Goal: Entertainment & Leisure: Browse casually

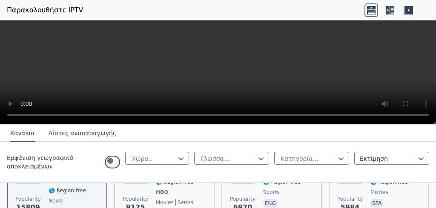
scroll to position [136, 0]
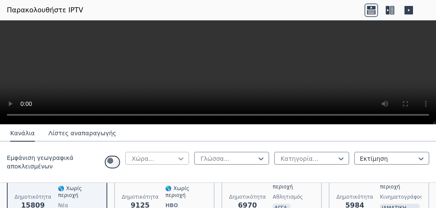
click at [177, 163] on icon at bounding box center [181, 159] width 9 height 9
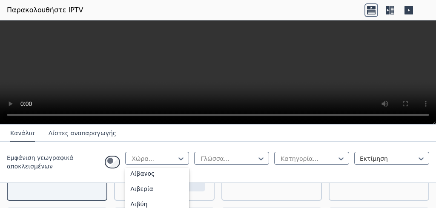
scroll to position [1726, 0]
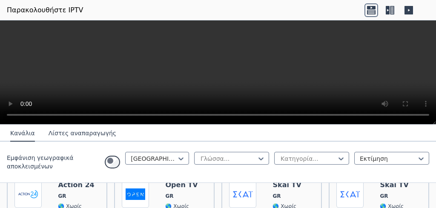
scroll to position [113, 0]
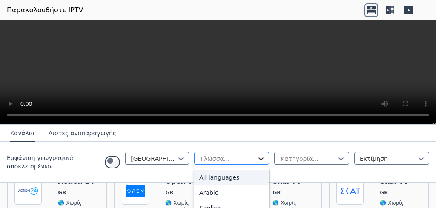
click at [259, 161] on icon at bounding box center [261, 159] width 5 height 3
click at [199, 181] on font "Όλες οι γλώσσες" at bounding box center [224, 177] width 51 height 7
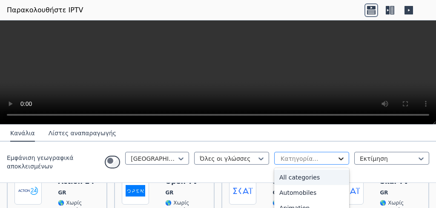
click at [337, 163] on icon at bounding box center [341, 159] width 9 height 9
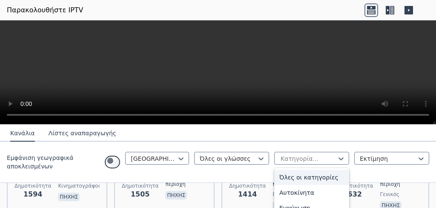
click at [279, 181] on font "Όλες οι κατηγορίες" at bounding box center [308, 177] width 59 height 7
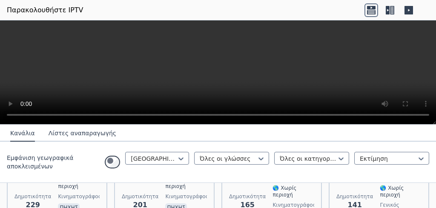
scroll to position [318, 0]
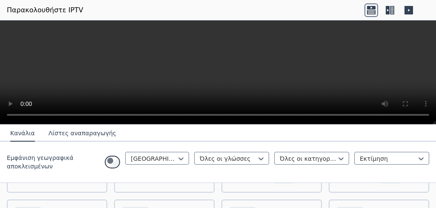
scroll to position [341, 0]
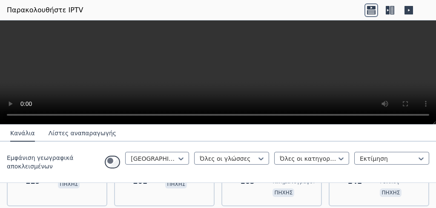
click at [25, 137] on font "Κανάλια" at bounding box center [22, 133] width 25 height 7
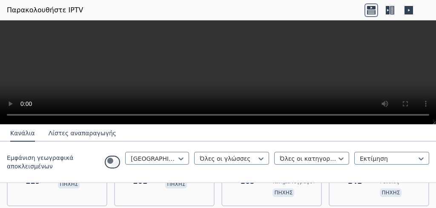
click at [25, 137] on font "Κανάλια" at bounding box center [22, 133] width 25 height 7
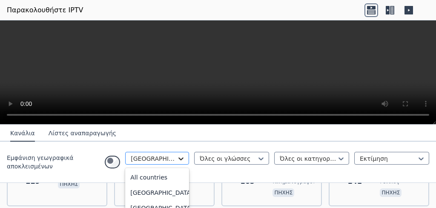
click at [178, 161] on icon at bounding box center [180, 159] width 5 height 3
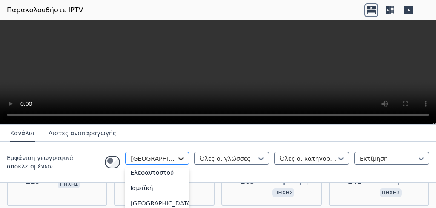
scroll to position [1631, 0]
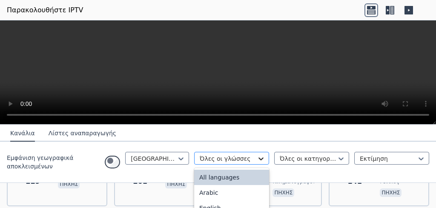
click at [259, 161] on icon at bounding box center [261, 159] width 5 height 3
click at [337, 163] on icon at bounding box center [341, 159] width 9 height 9
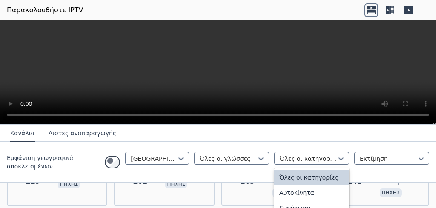
click at [288, 181] on font "Όλες οι κατηγορίες" at bounding box center [308, 177] width 59 height 7
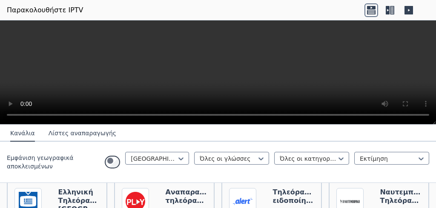
scroll to position [477, 0]
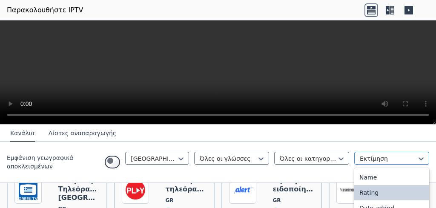
click at [360, 163] on div at bounding box center [388, 159] width 57 height 9
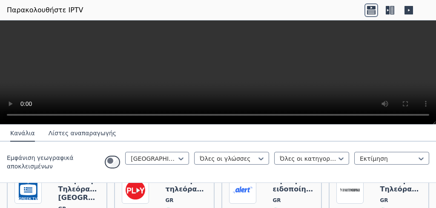
click at [429, 173] on div "Εμφάνιση γεωγραφικά αποκλεισμένων Ελλάδα Όλες οι γλώσσες Όλες οι κατηγορίες Εκτ…" at bounding box center [218, 162] width 436 height 41
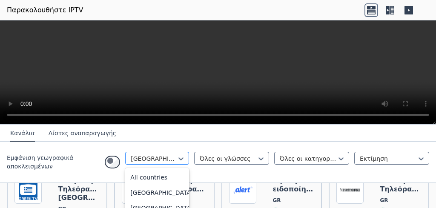
click at [131, 163] on div at bounding box center [154, 159] width 46 height 9
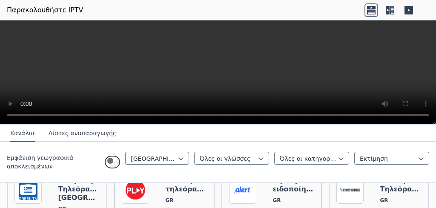
click at [94, 137] on font "Λίστες αναπαραγωγής" at bounding box center [83, 133] width 68 height 7
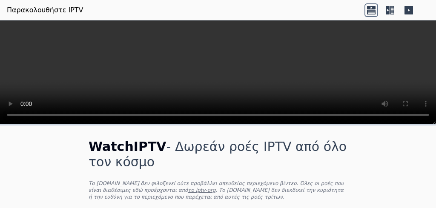
scroll to position [0, 0]
click at [83, 13] on font "Παρακολουθήστε IPTV" at bounding box center [45, 10] width 77 height 8
click at [51, 11] on font "Παρακολουθήστε IPTV" at bounding box center [45, 10] width 77 height 8
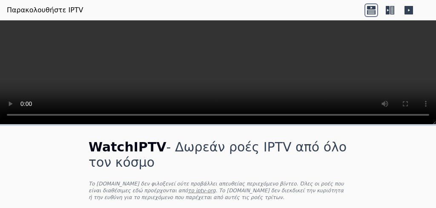
click at [51, 11] on font "Παρακολουθήστε IPTV" at bounding box center [45, 10] width 77 height 8
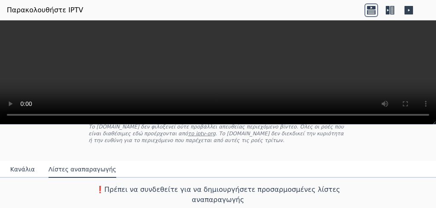
scroll to position [83, 0]
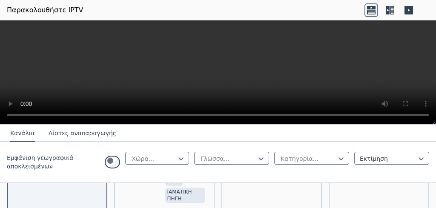
scroll to position [147, 0]
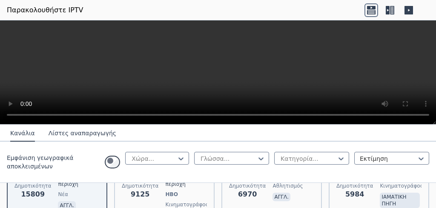
click at [29, 137] on font "Κανάλια" at bounding box center [22, 133] width 25 height 7
click at [28, 137] on font "Κανάλια" at bounding box center [22, 133] width 25 height 7
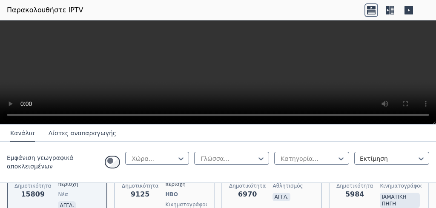
click at [28, 137] on font "Κανάλια" at bounding box center [22, 133] width 25 height 7
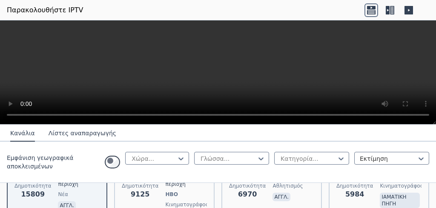
click at [28, 137] on font "Κανάλια" at bounding box center [22, 133] width 25 height 7
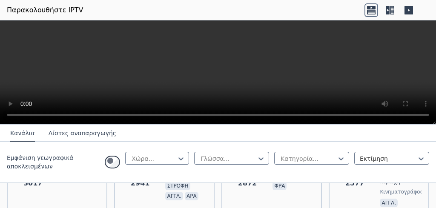
scroll to position [466, 0]
click at [182, 87] on font "αθλητισμός" at bounding box center [180, 84] width 30 height 6
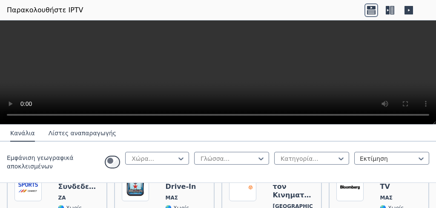
scroll to position [534, 0]
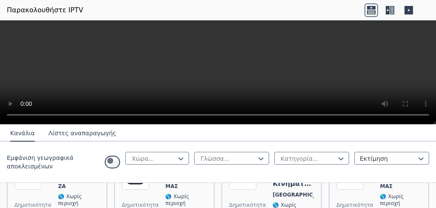
click at [187, 72] on font "[PERSON_NAME]" at bounding box center [196, 68] width 63 height 8
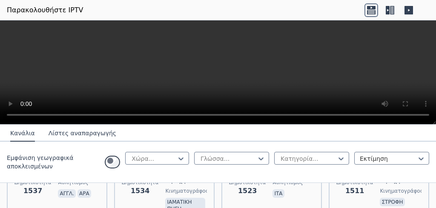
scroll to position [1090, 0]
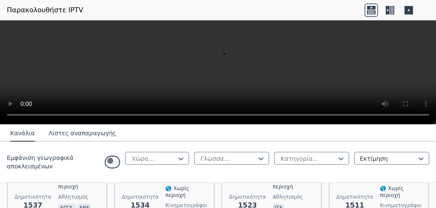
scroll to position [1045, 0]
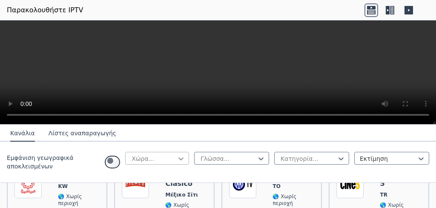
click at [177, 163] on icon at bounding box center [181, 159] width 9 height 9
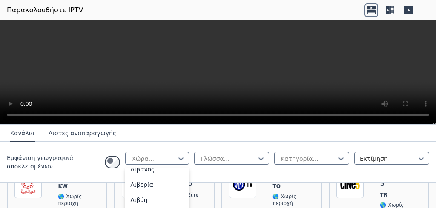
scroll to position [1726, 0]
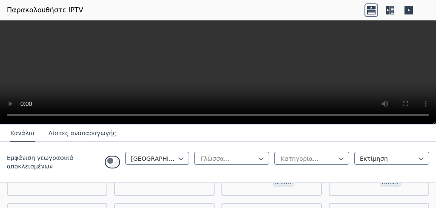
scroll to position [159, 0]
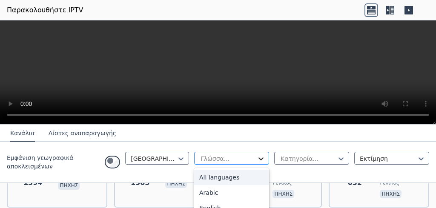
click at [257, 163] on icon at bounding box center [261, 159] width 9 height 9
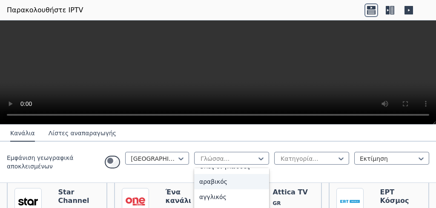
scroll to position [34, 0]
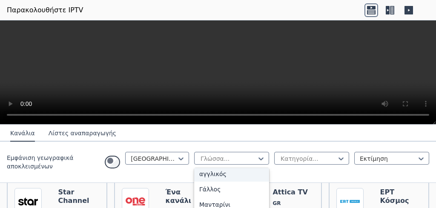
click at [199, 178] on font "αγγλικός" at bounding box center [212, 174] width 27 height 7
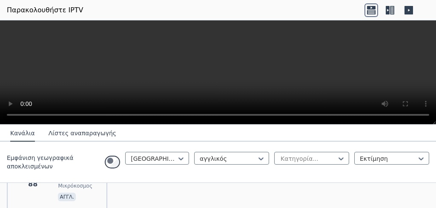
scroll to position [159, 0]
click at [339, 161] on icon at bounding box center [341, 159] width 5 height 3
click at [279, 146] on font "Ψυχαγωγία" at bounding box center [296, 142] width 34 height 7
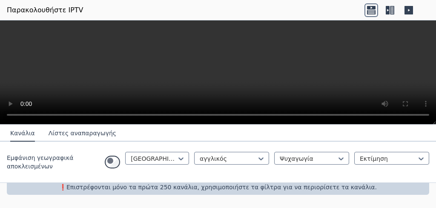
scroll to position [162, 0]
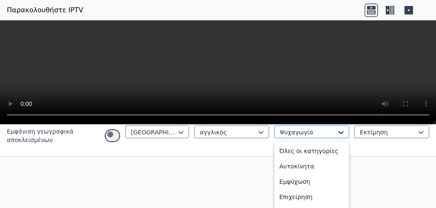
click at [339, 134] on icon at bounding box center [341, 132] width 5 height 3
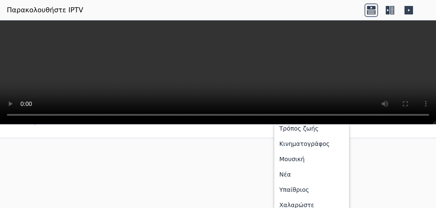
scroll to position [232, 0]
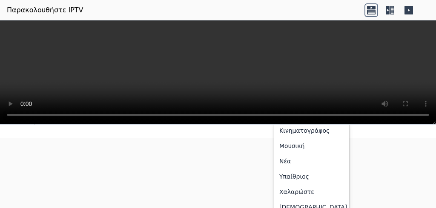
click at [279, 88] on font "Γενικός" at bounding box center [290, 84] width 23 height 7
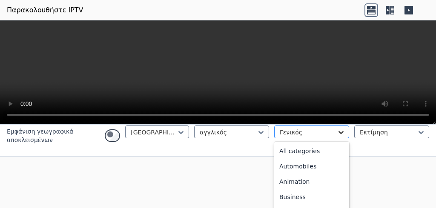
scroll to position [135, 0]
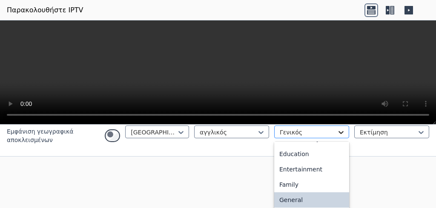
click at [337, 137] on icon at bounding box center [341, 132] width 9 height 9
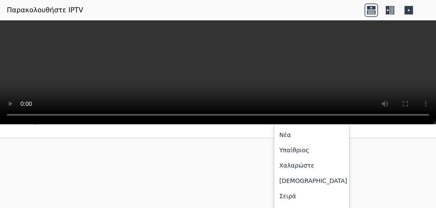
scroll to position [260, 0]
click at [279, 106] on font "Κινηματογράφος" at bounding box center [304, 103] width 50 height 7
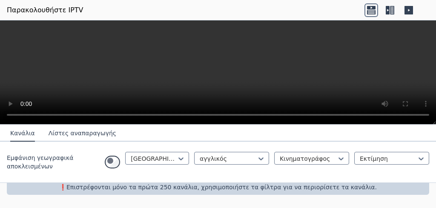
scroll to position [162, 0]
click at [29, 137] on font "Κανάλια" at bounding box center [22, 133] width 25 height 7
click at [27, 137] on font "Κανάλια" at bounding box center [22, 133] width 25 height 7
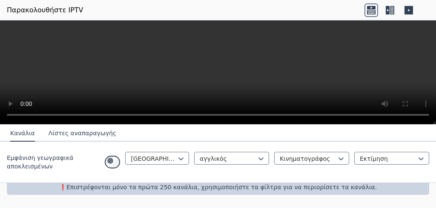
click at [27, 137] on font "Κανάλια" at bounding box center [22, 133] width 25 height 7
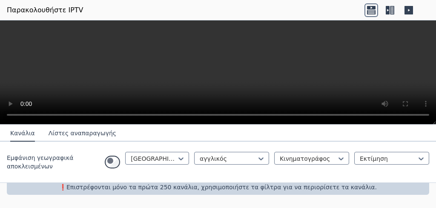
click at [27, 137] on font "Κανάλια" at bounding box center [22, 133] width 25 height 7
